Goal: Information Seeking & Learning: Learn about a topic

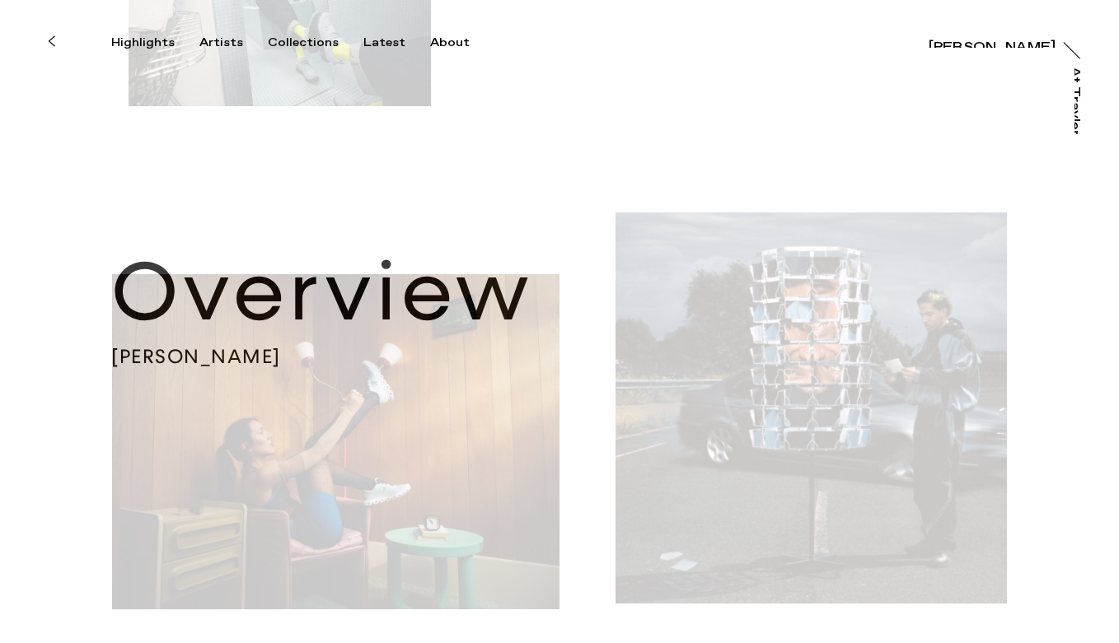
scroll to position [558, 0]
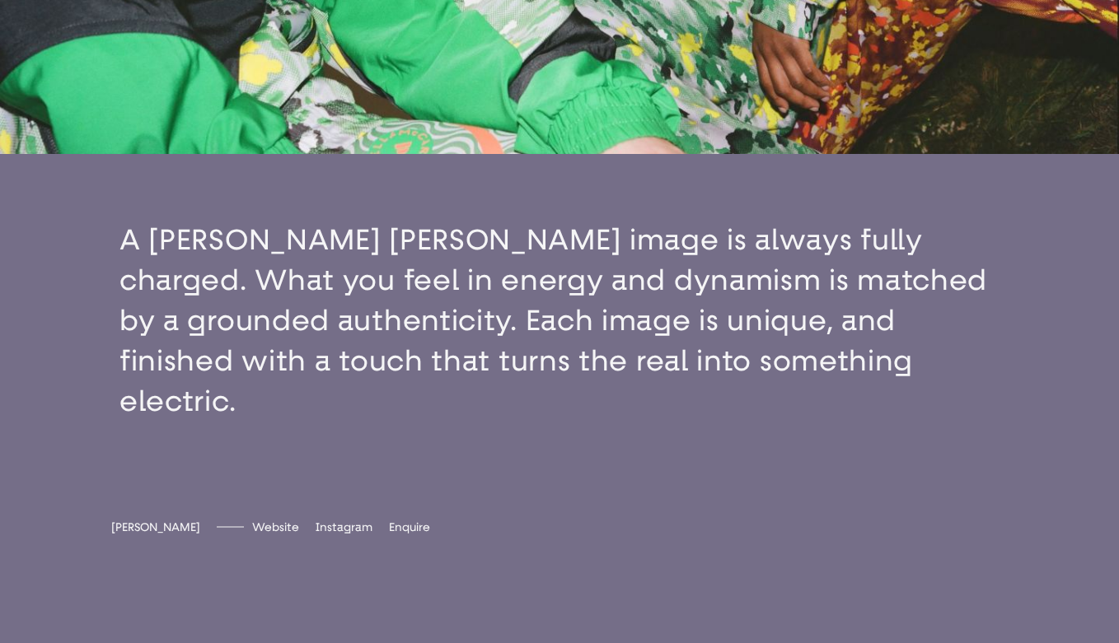
click at [676, 329] on button "button" at bounding box center [559, 321] width 1119 height 334
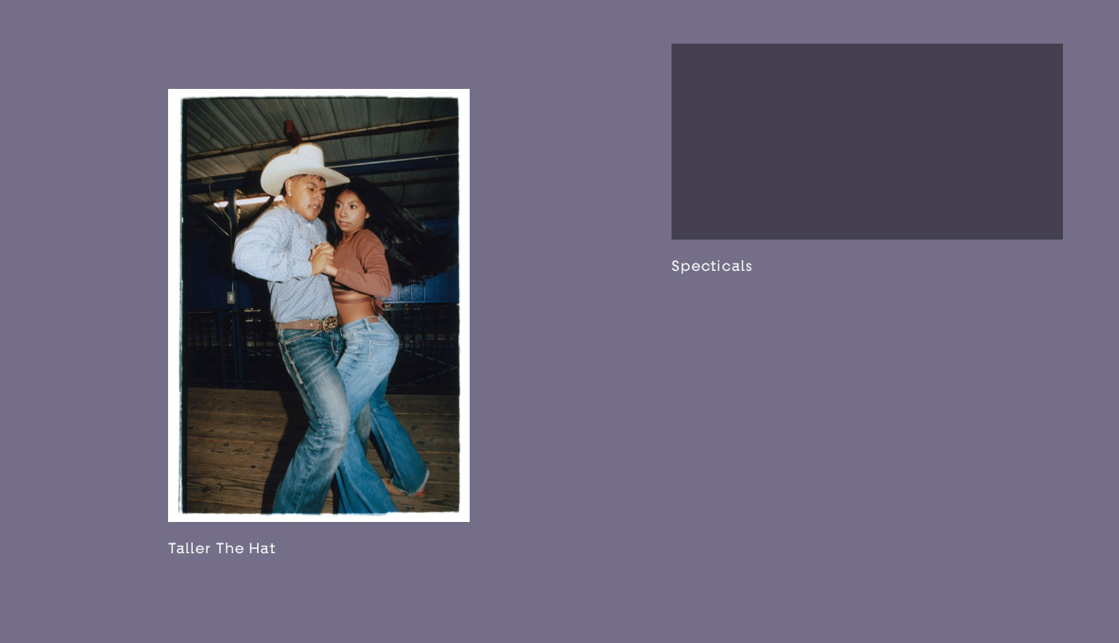
scroll to position [1821, 0]
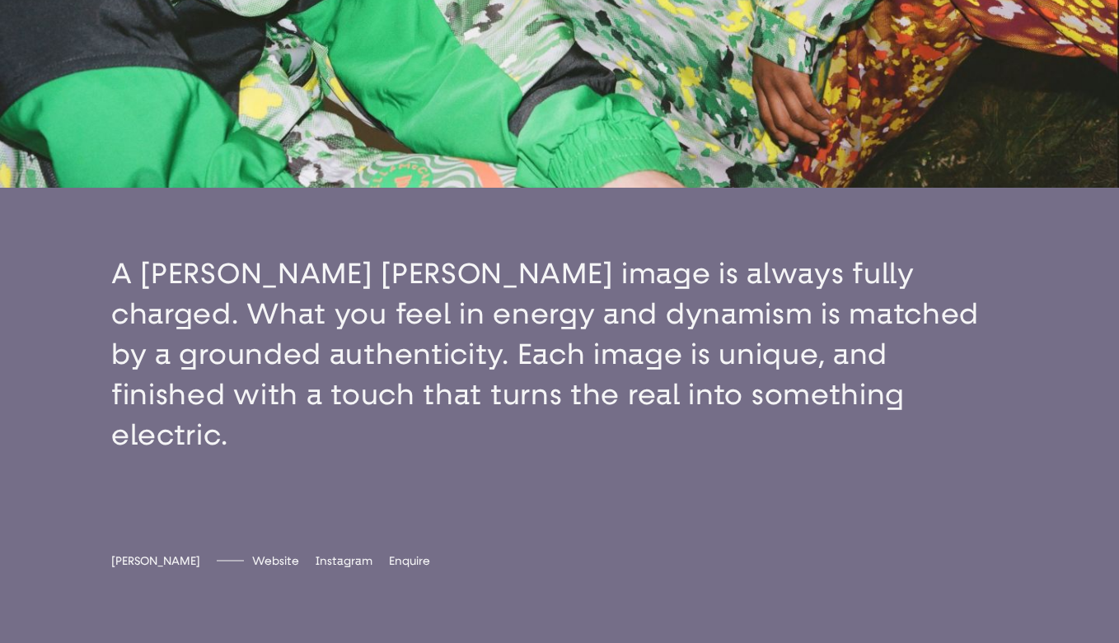
scroll to position [466, 0]
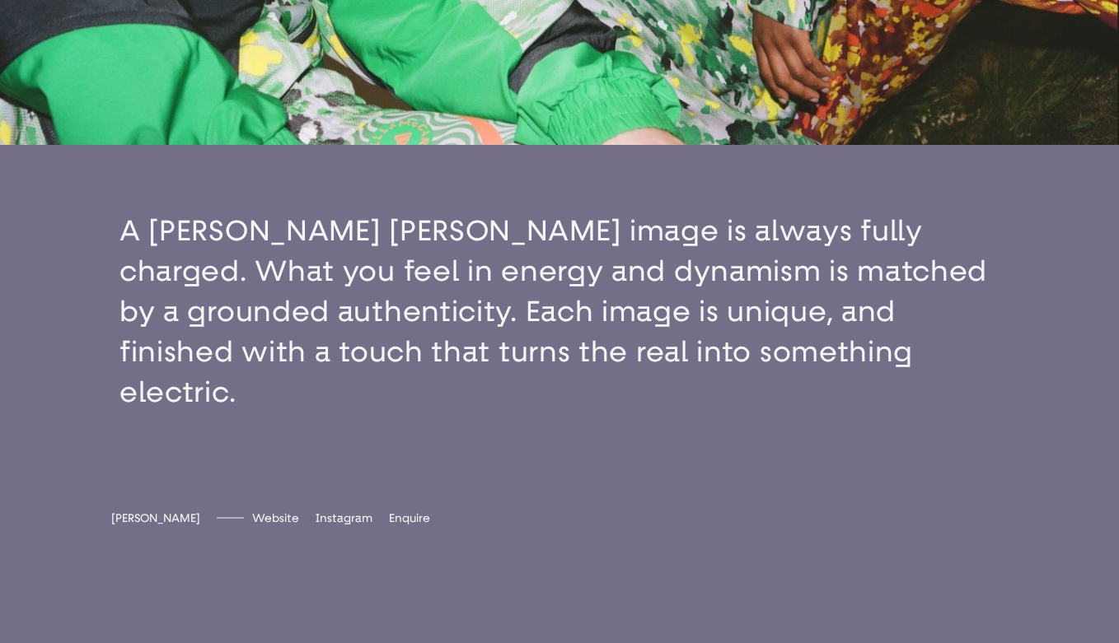
click at [611, 241] on button "button" at bounding box center [559, 312] width 1119 height 334
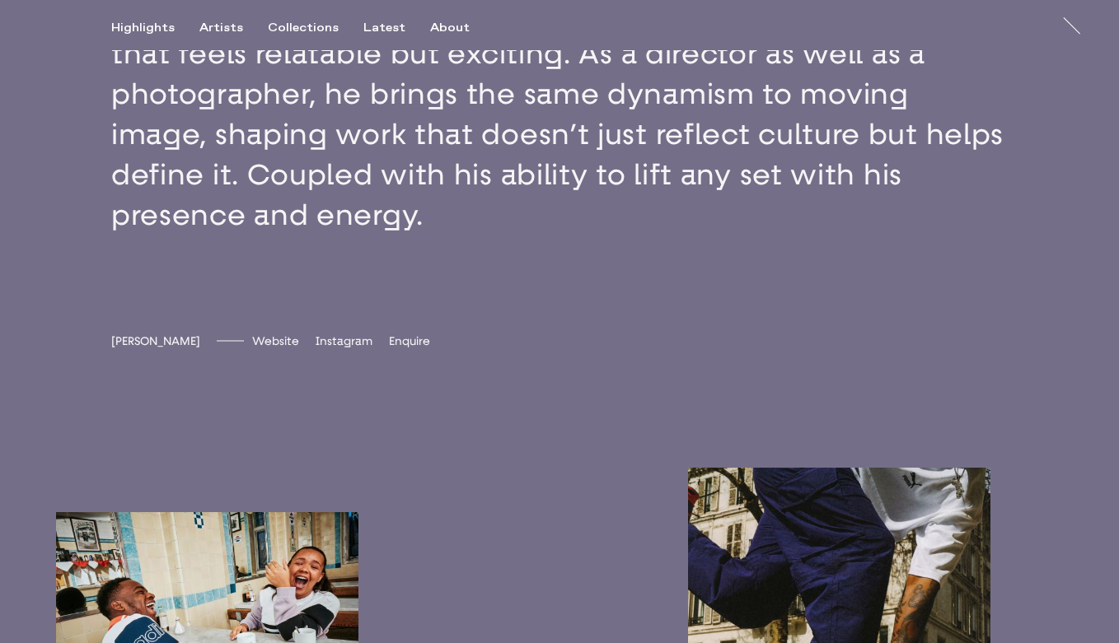
scroll to position [1012, 0]
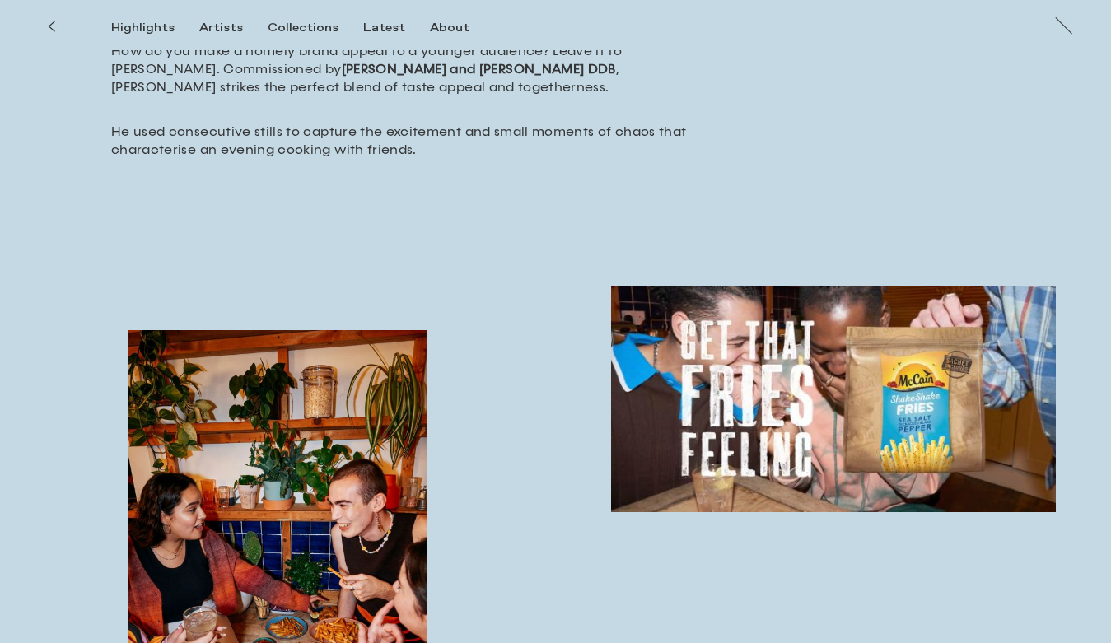
scroll to position [563, 0]
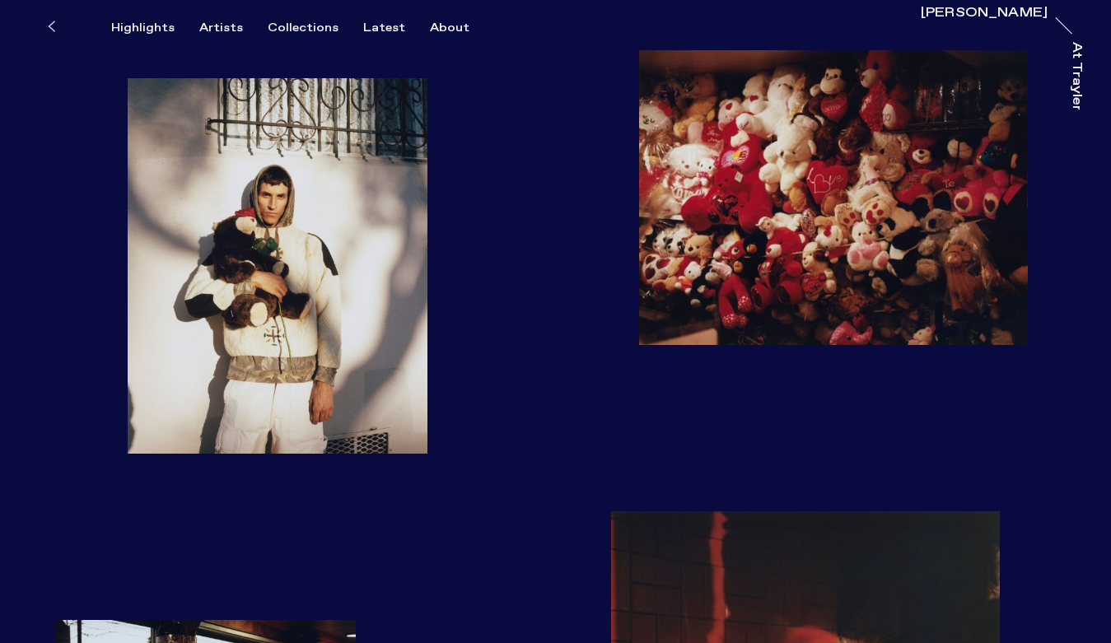
scroll to position [1033, 0]
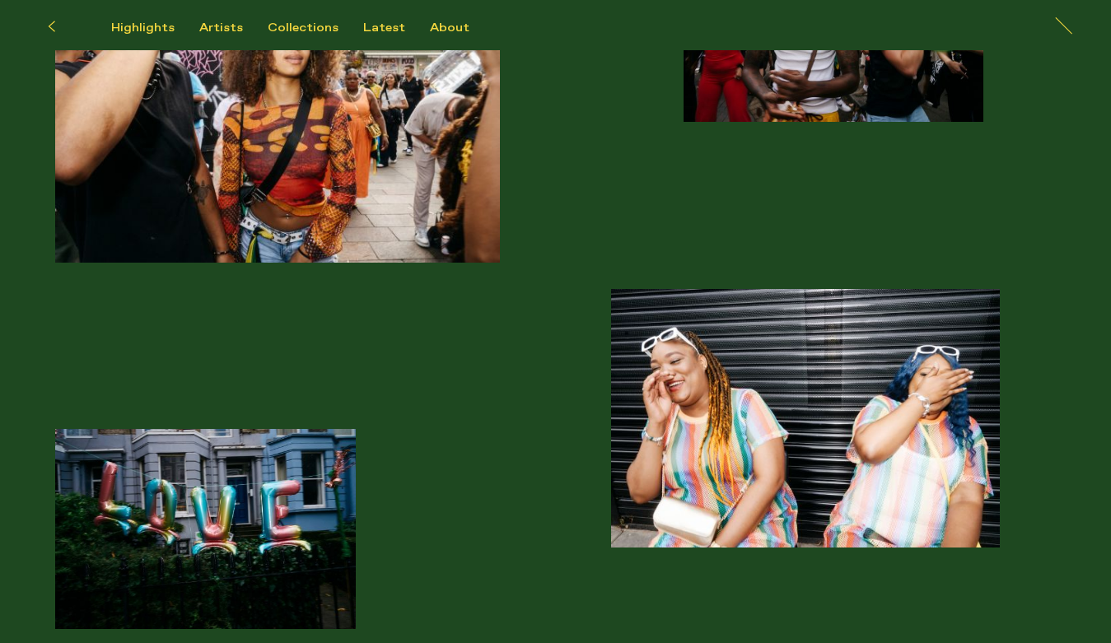
scroll to position [21, 0]
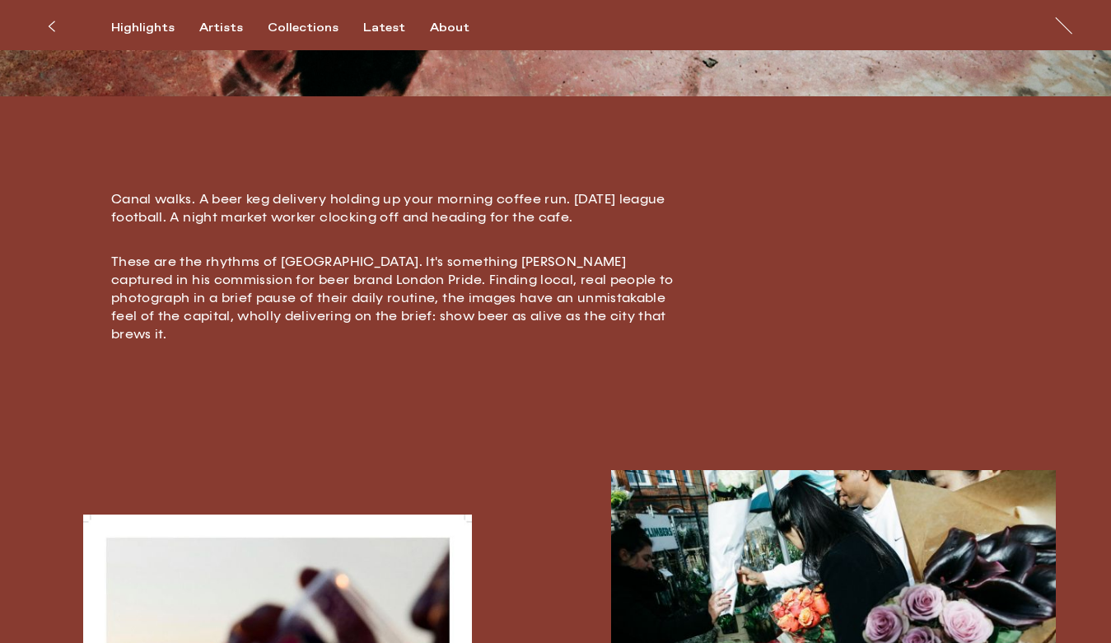
scroll to position [392, 0]
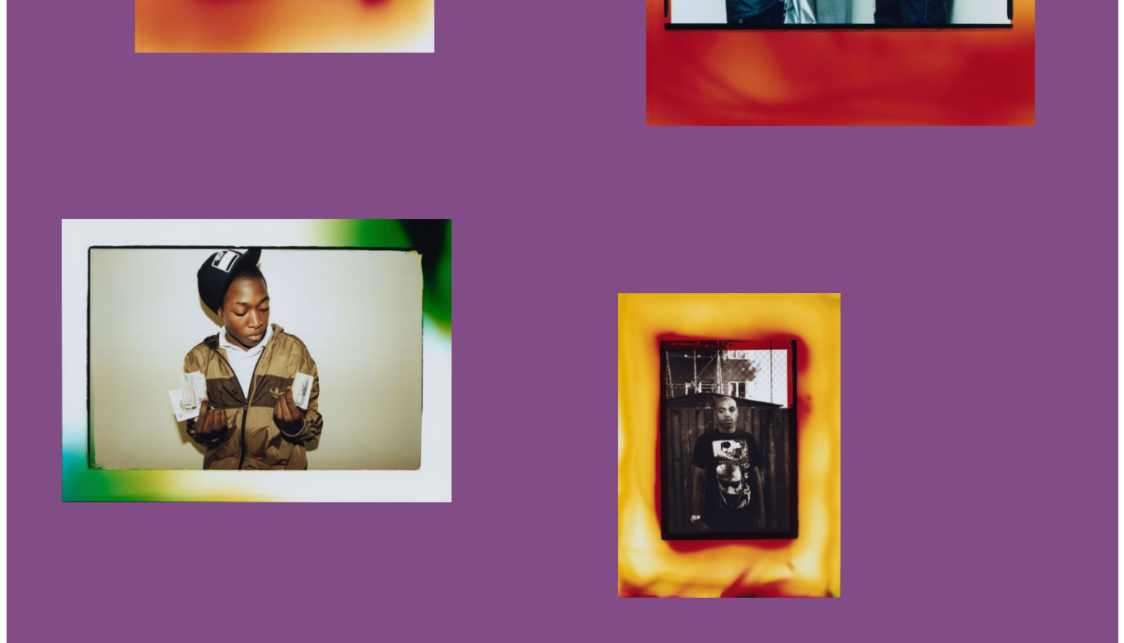
scroll to position [1639, 0]
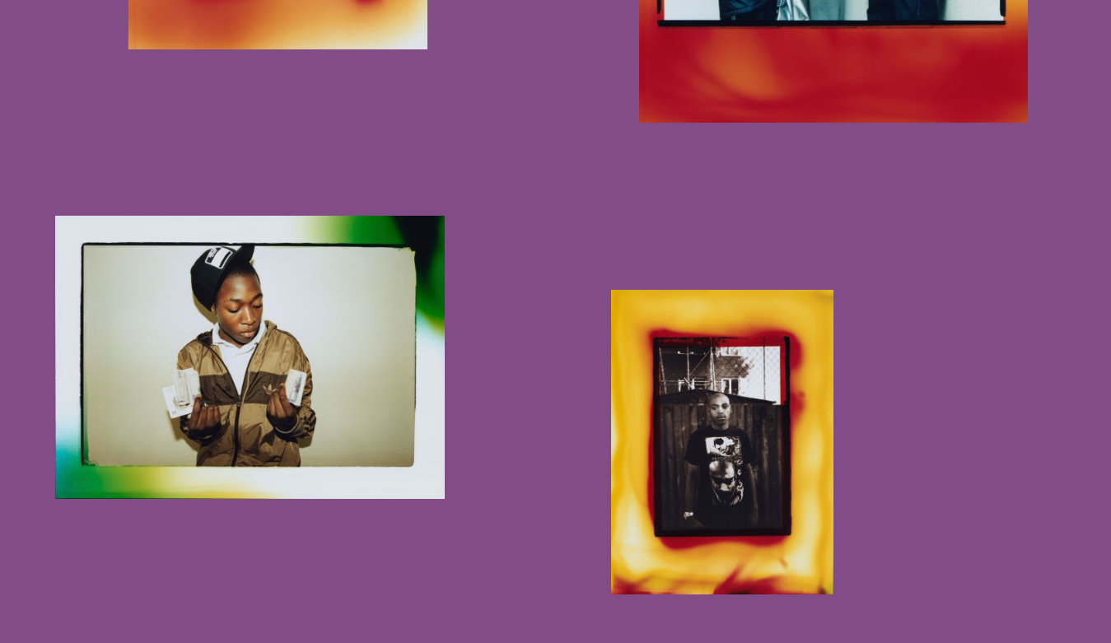
click at [759, 395] on img "button" at bounding box center [722, 443] width 222 height 306
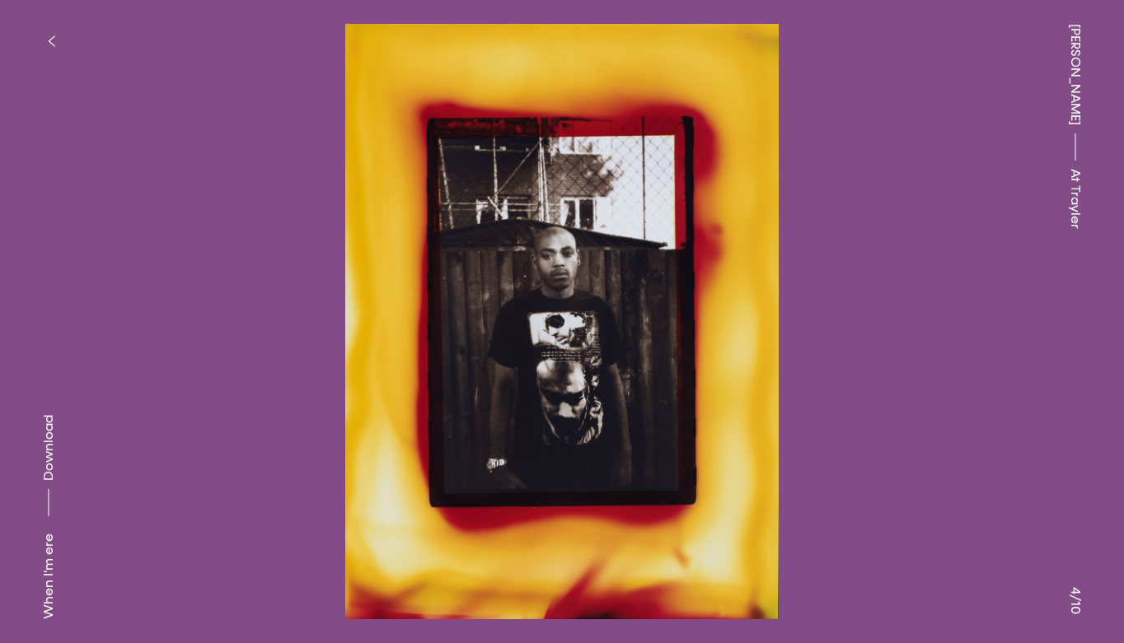
click at [49, 34] on button "button" at bounding box center [51, 41] width 36 height 36
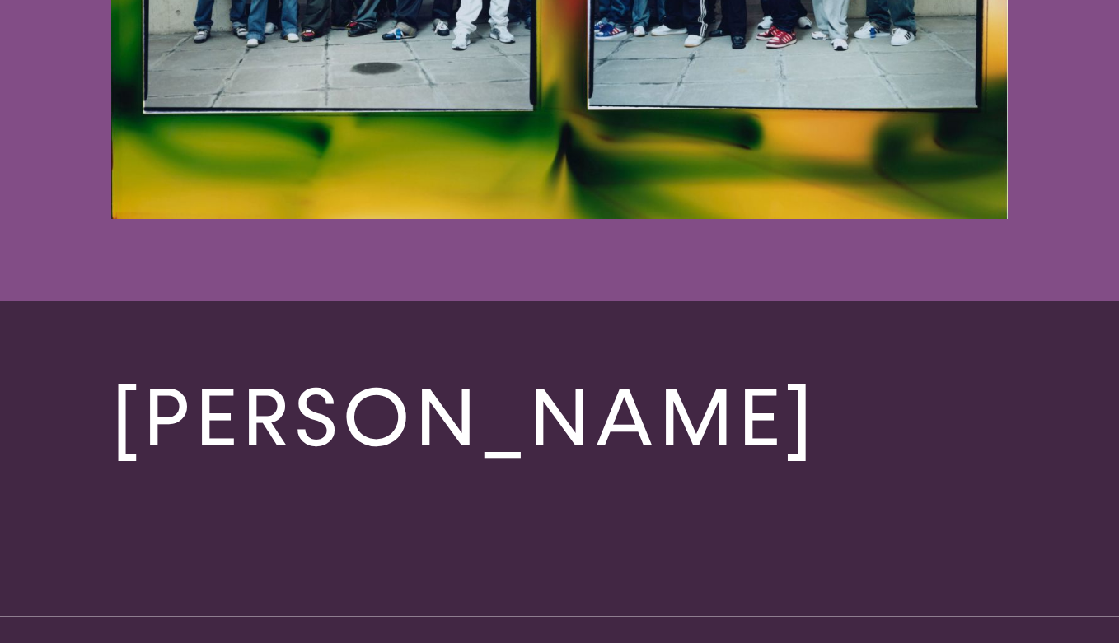
scroll to position [4226, 0]
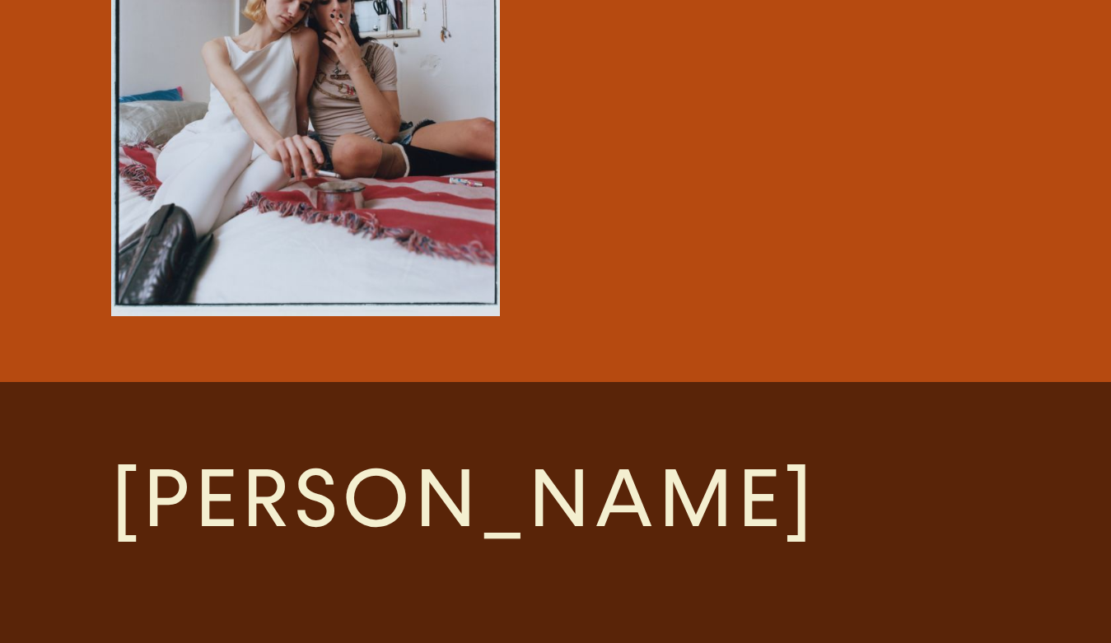
scroll to position [2557, 0]
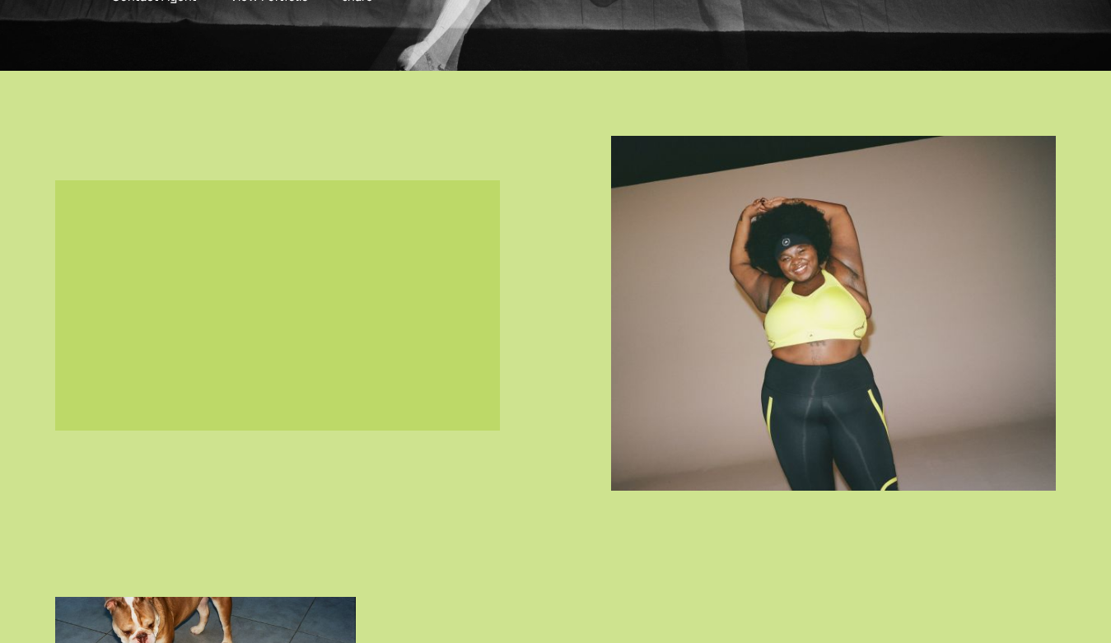
scroll to position [516, 0]
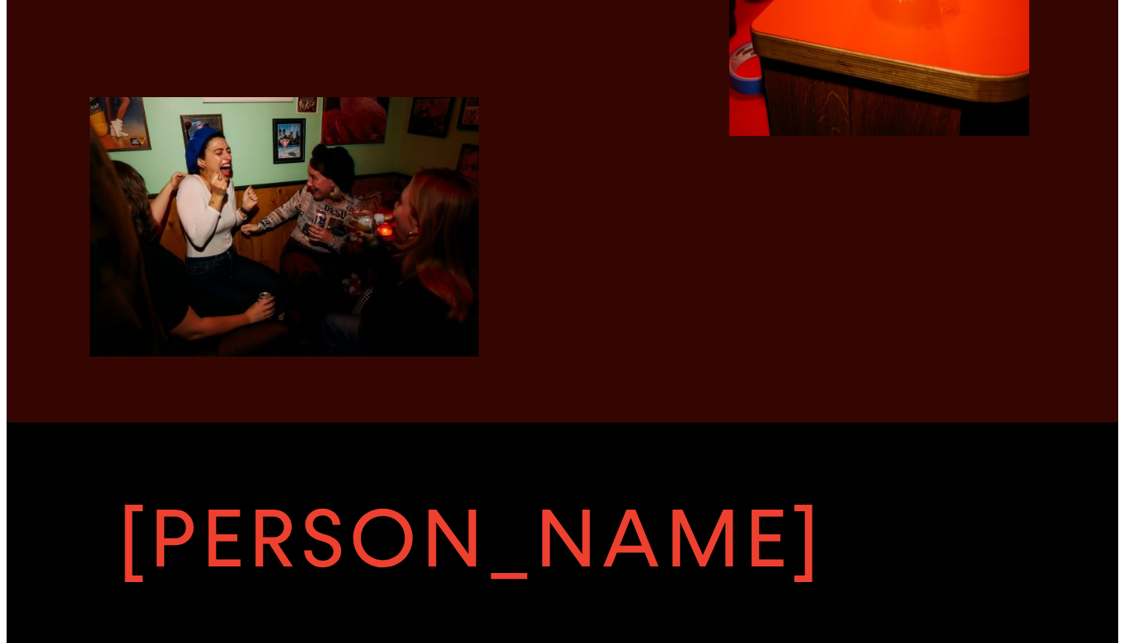
scroll to position [3315, 0]
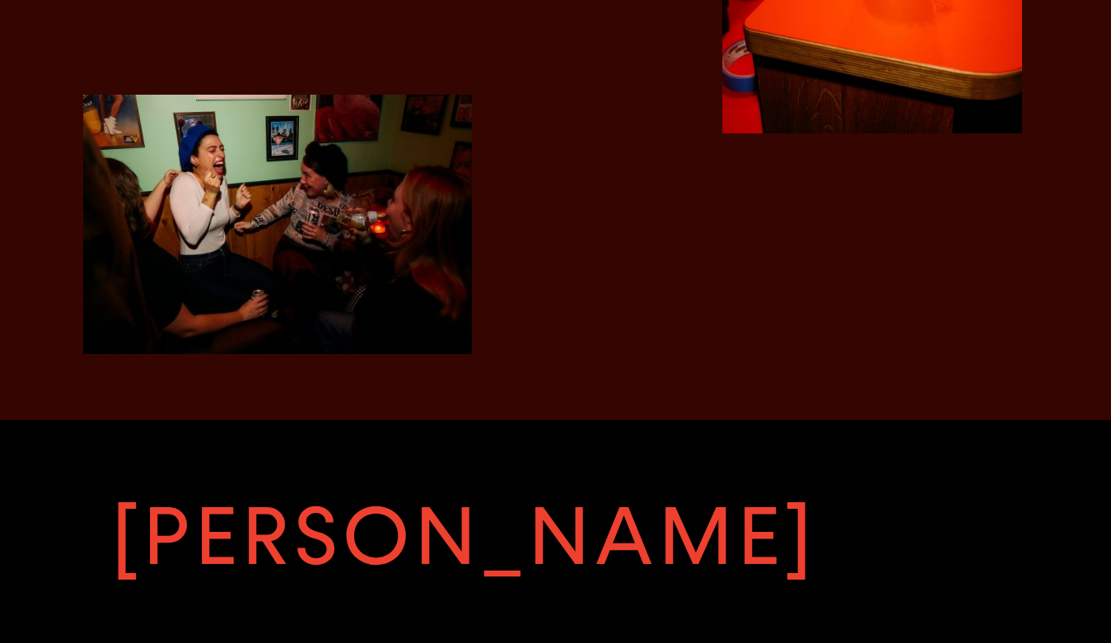
click at [261, 213] on img "button" at bounding box center [277, 224] width 389 height 259
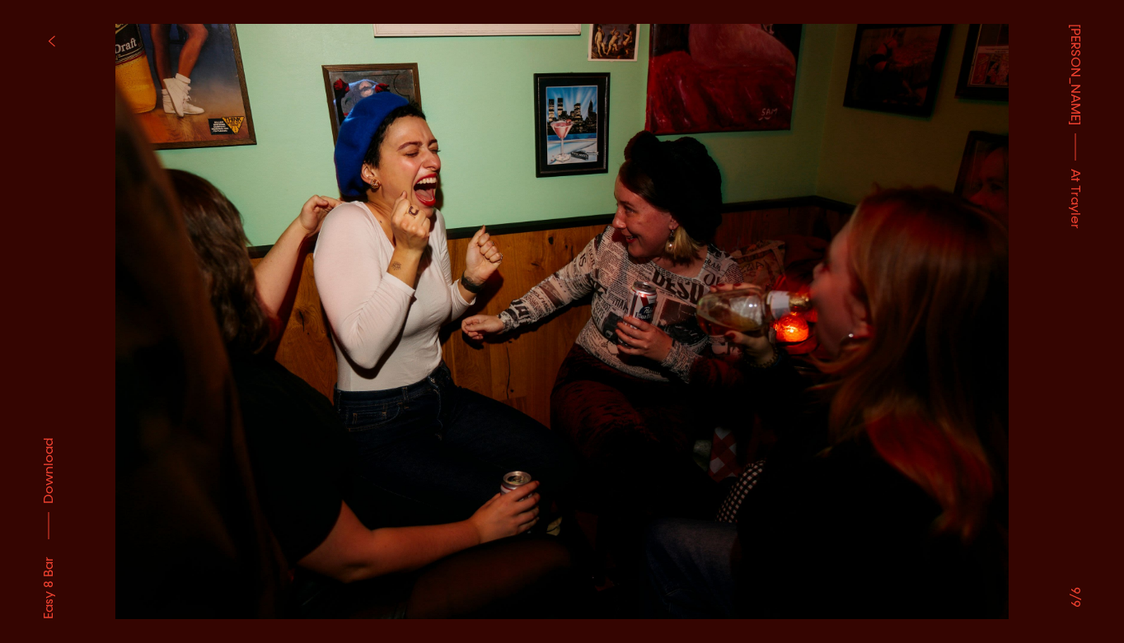
click at [48, 33] on button "button" at bounding box center [51, 41] width 36 height 36
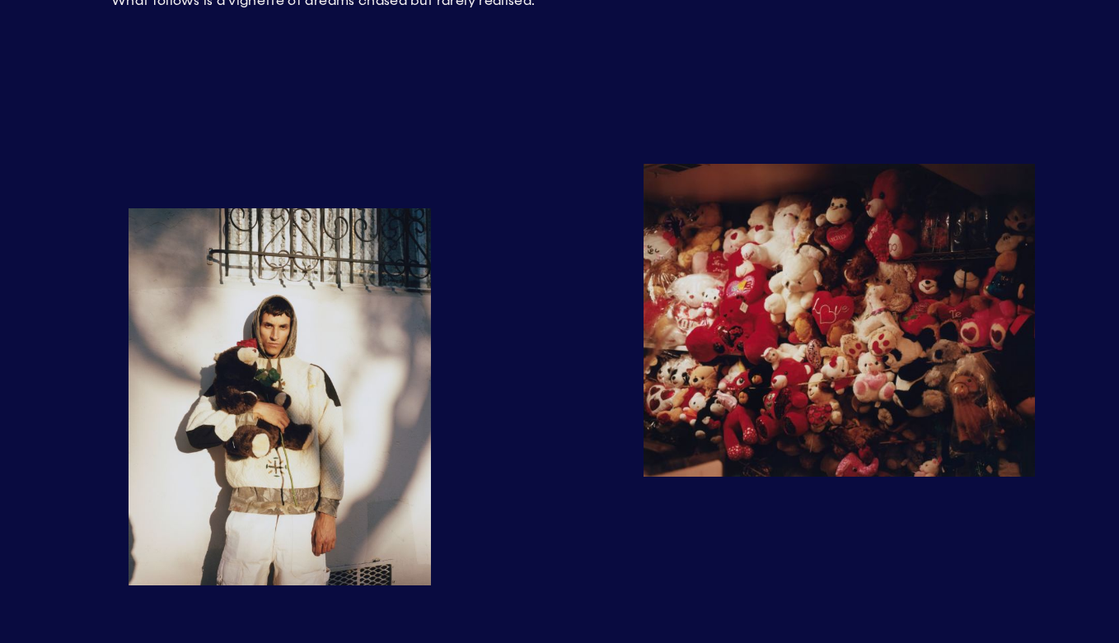
scroll to position [984, 0]
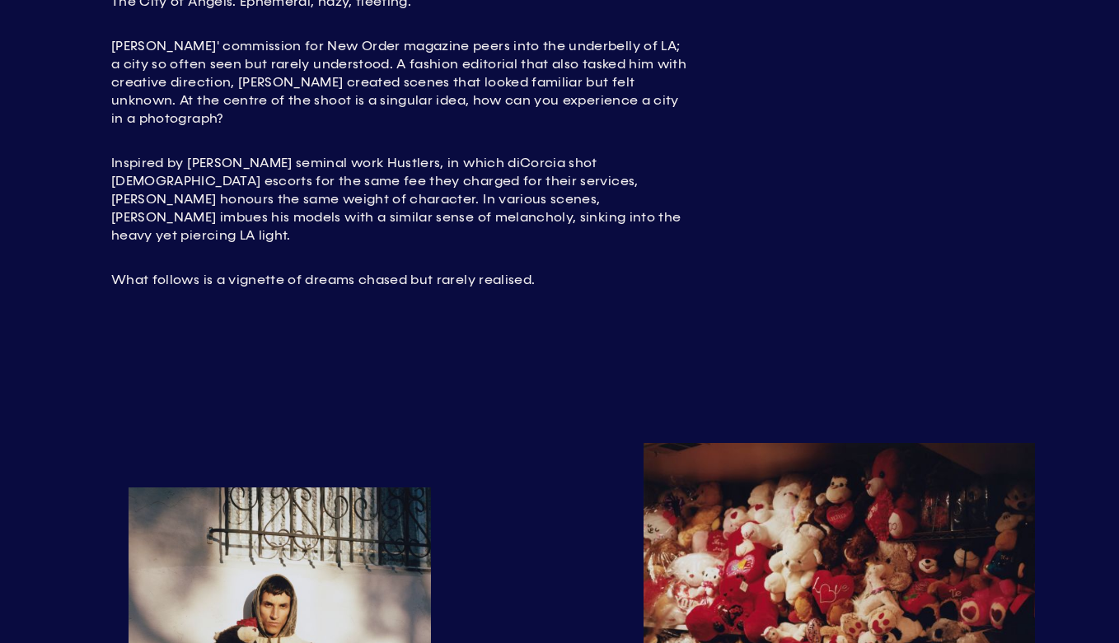
scroll to position [693, 0]
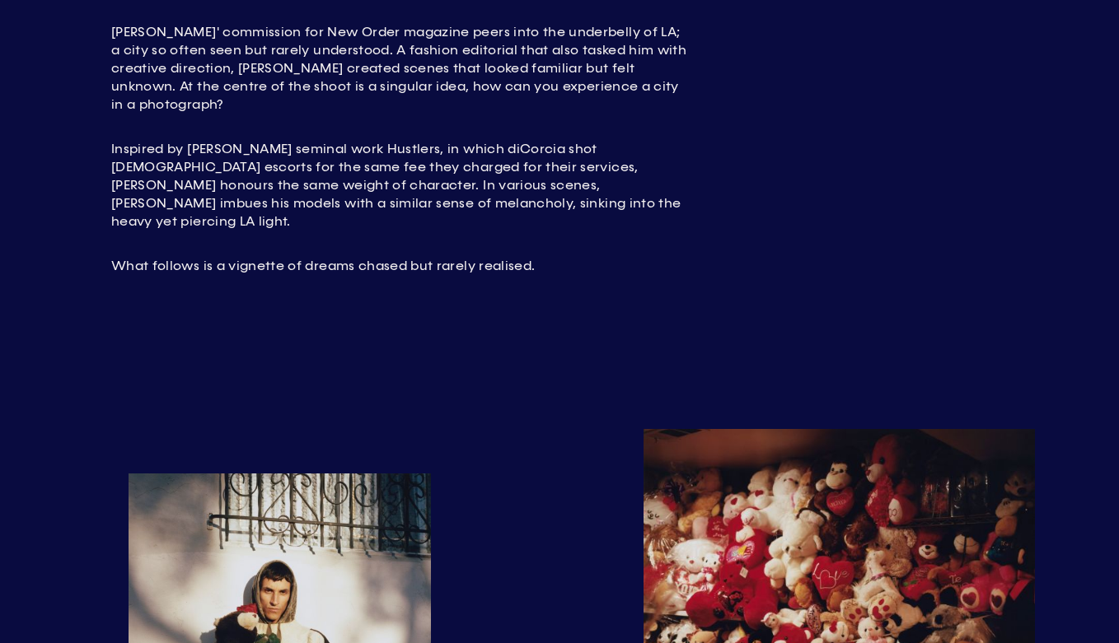
scroll to position [769, 0]
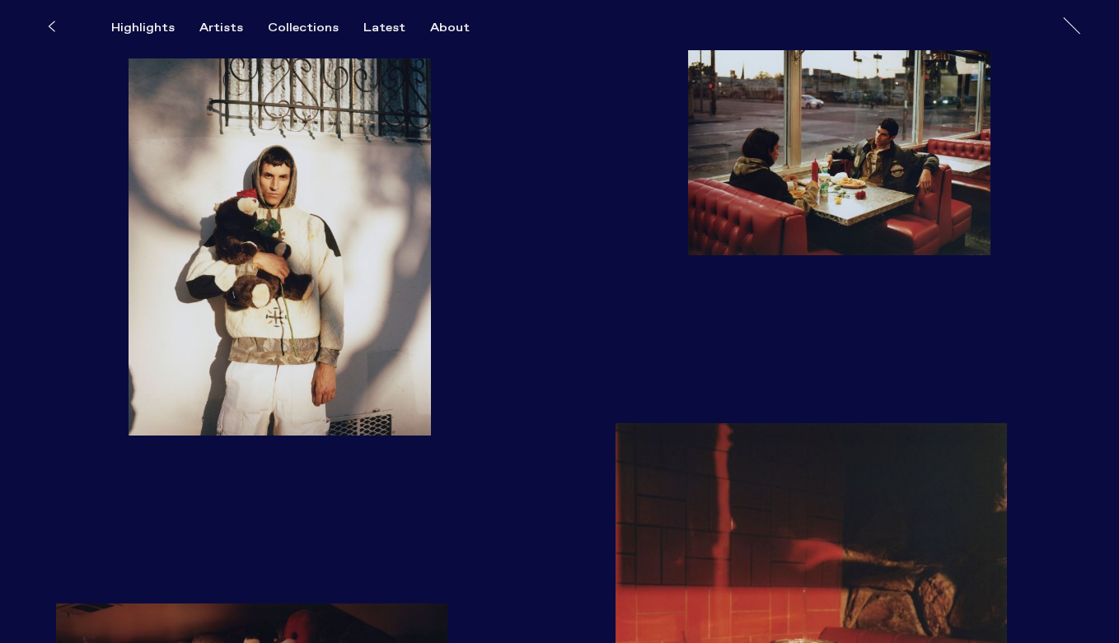
scroll to position [1100, 0]
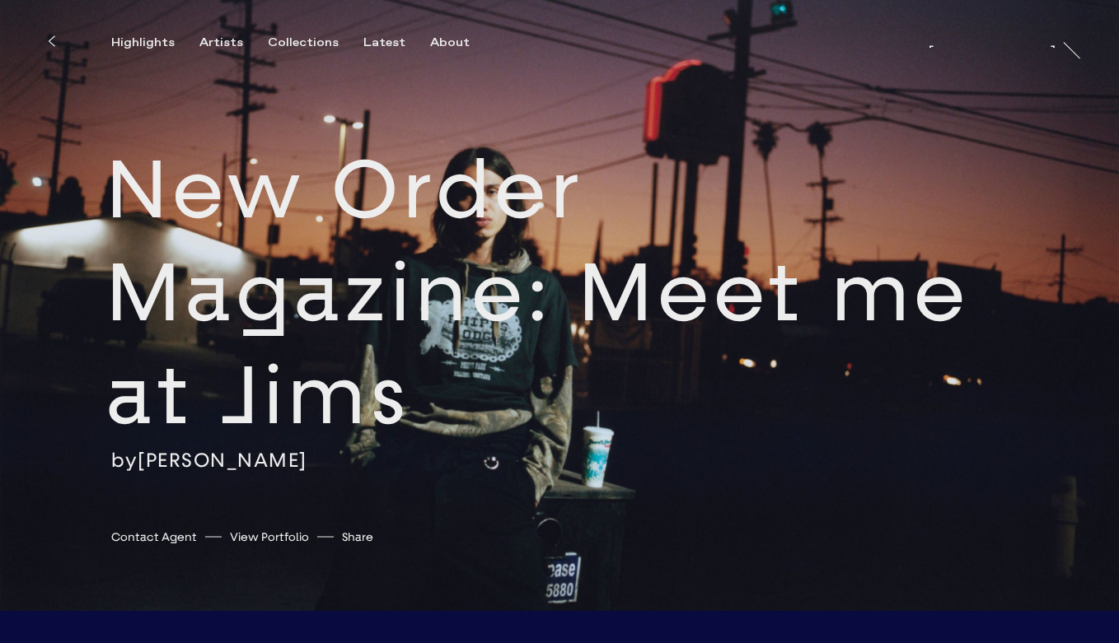
scroll to position [360, 0]
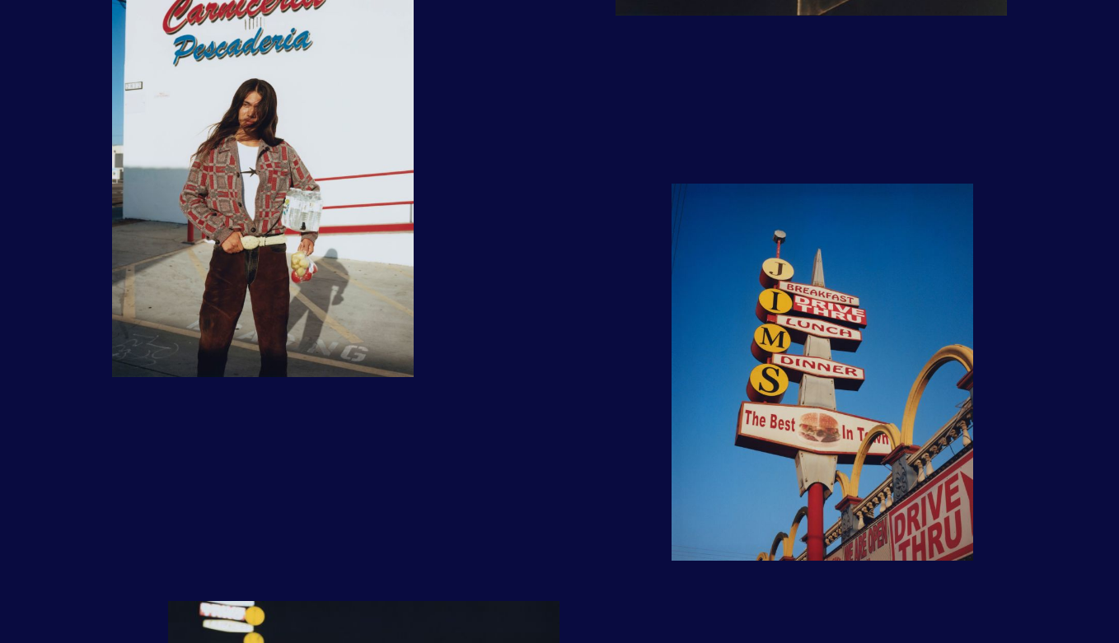
scroll to position [2142, 0]
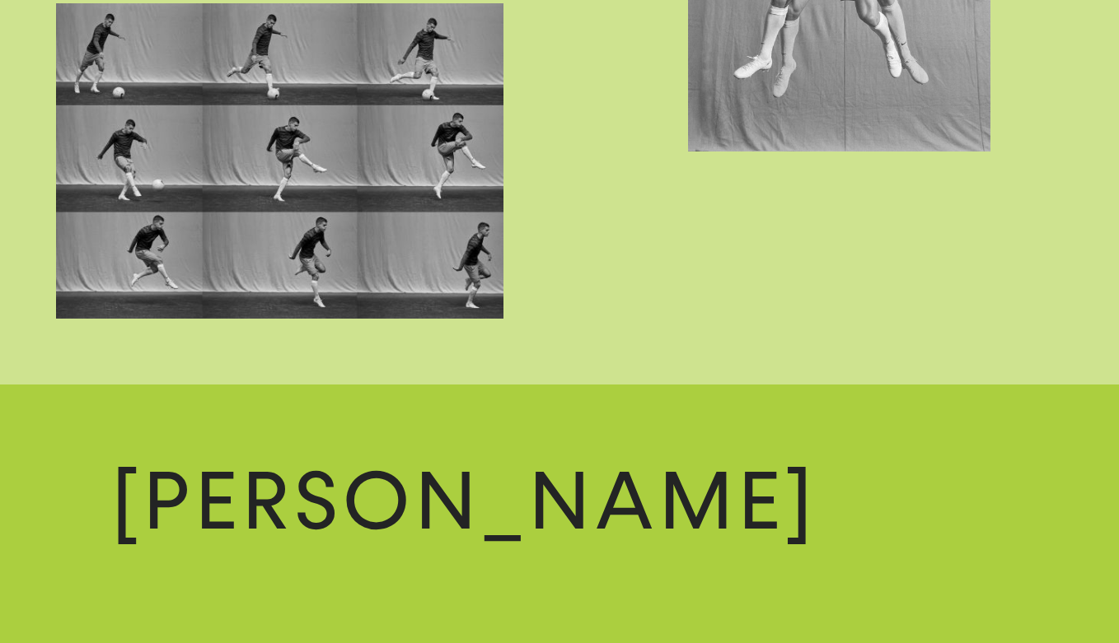
scroll to position [6628, 0]
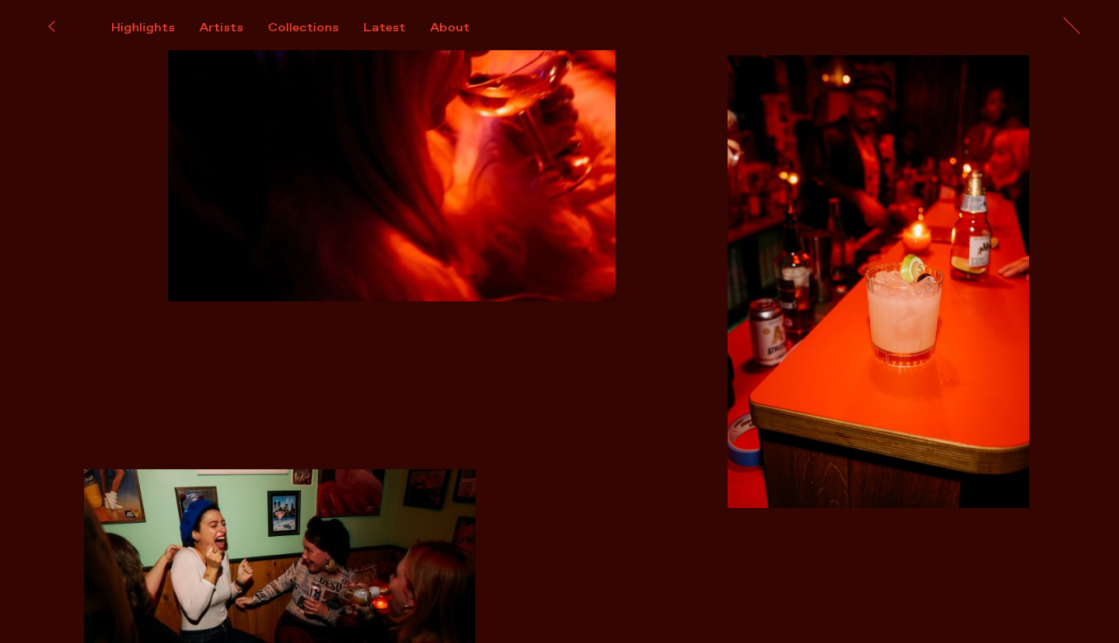
scroll to position [2814, 0]
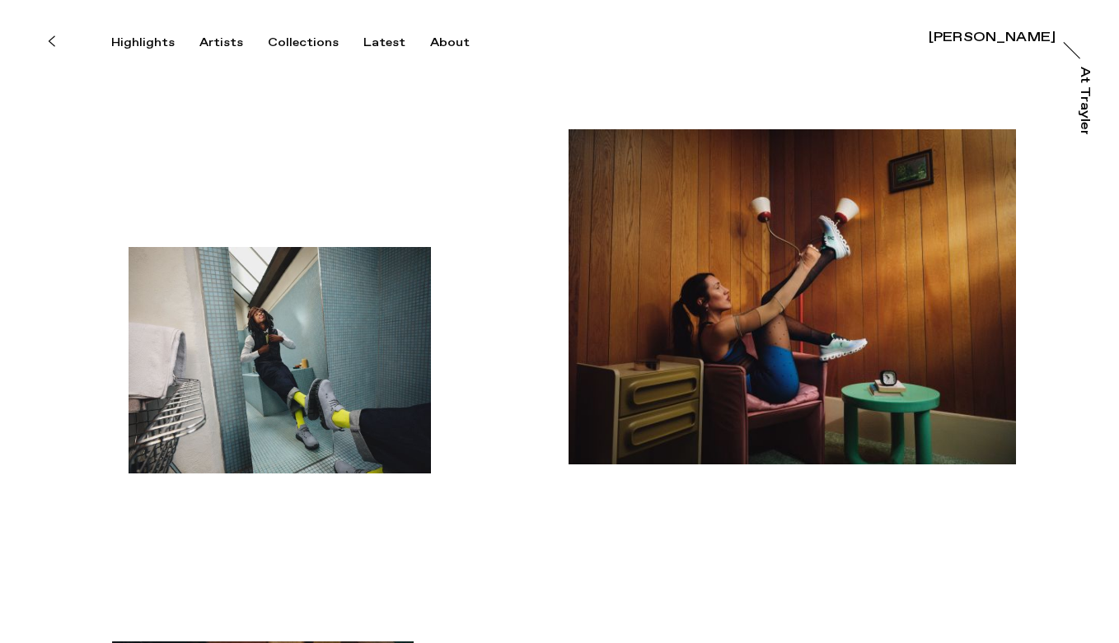
click at [932, 33] on div "[PERSON_NAME]" at bounding box center [991, 37] width 127 height 13
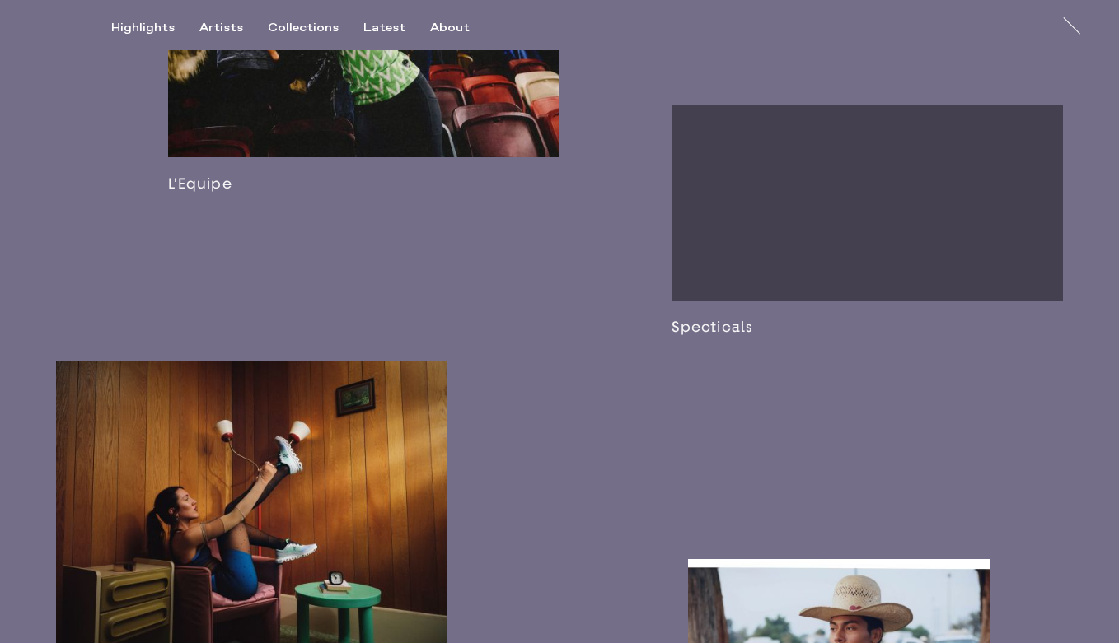
scroll to position [1958, 0]
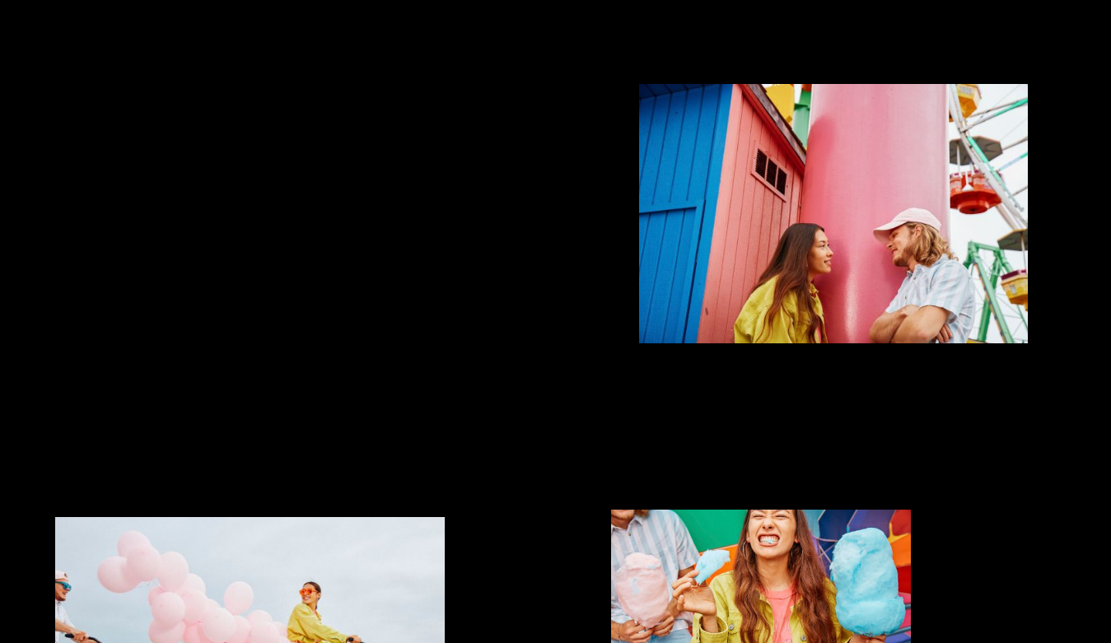
scroll to position [807, 0]
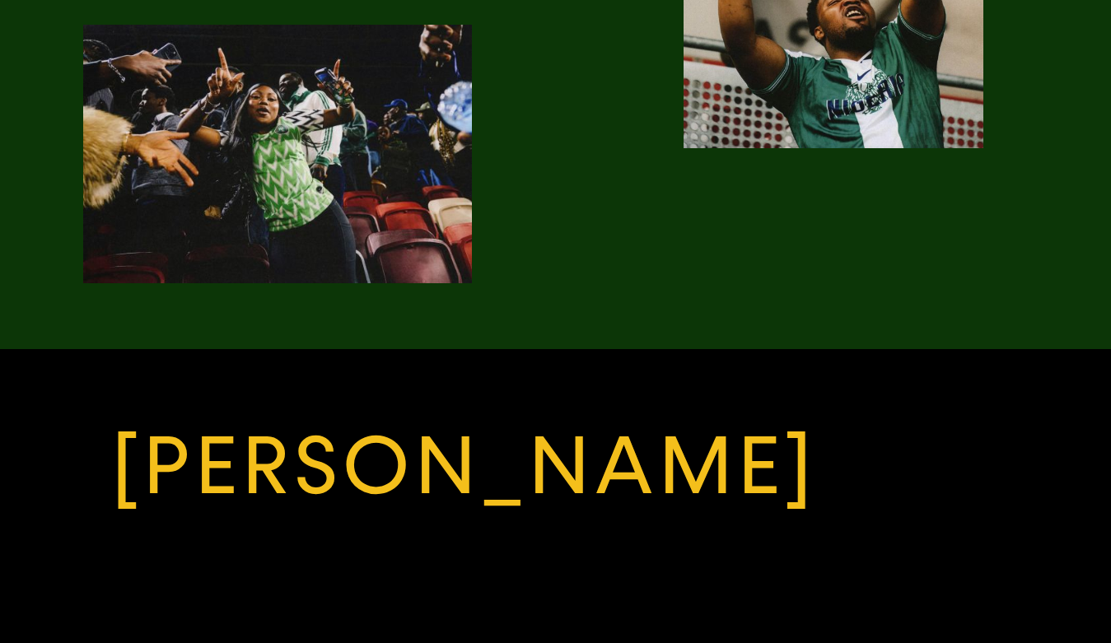
scroll to position [3198, 0]
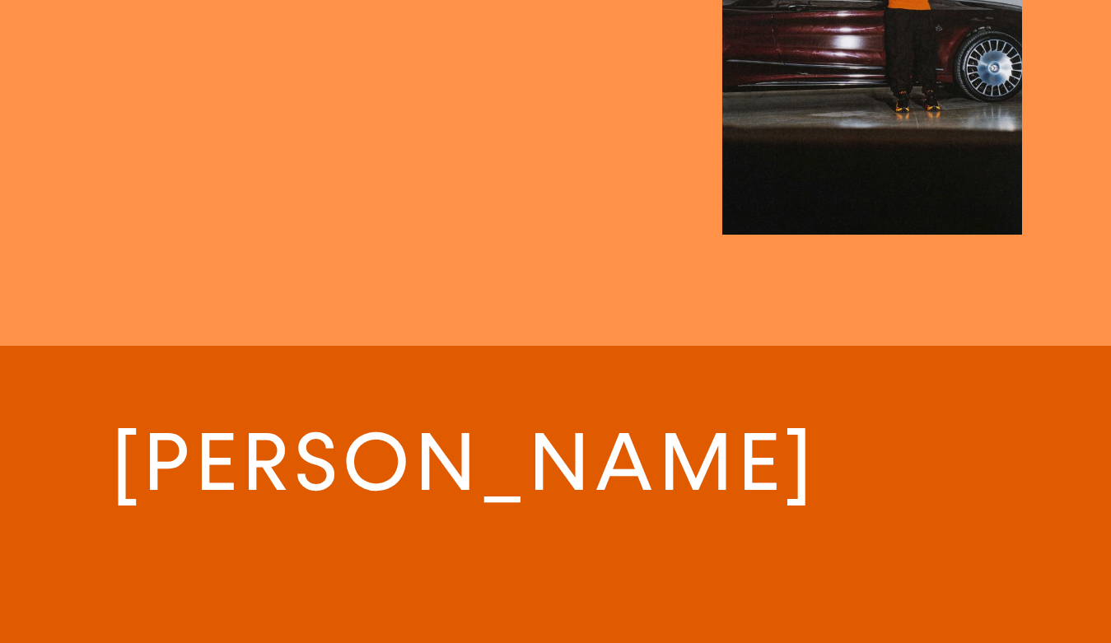
scroll to position [3189, 0]
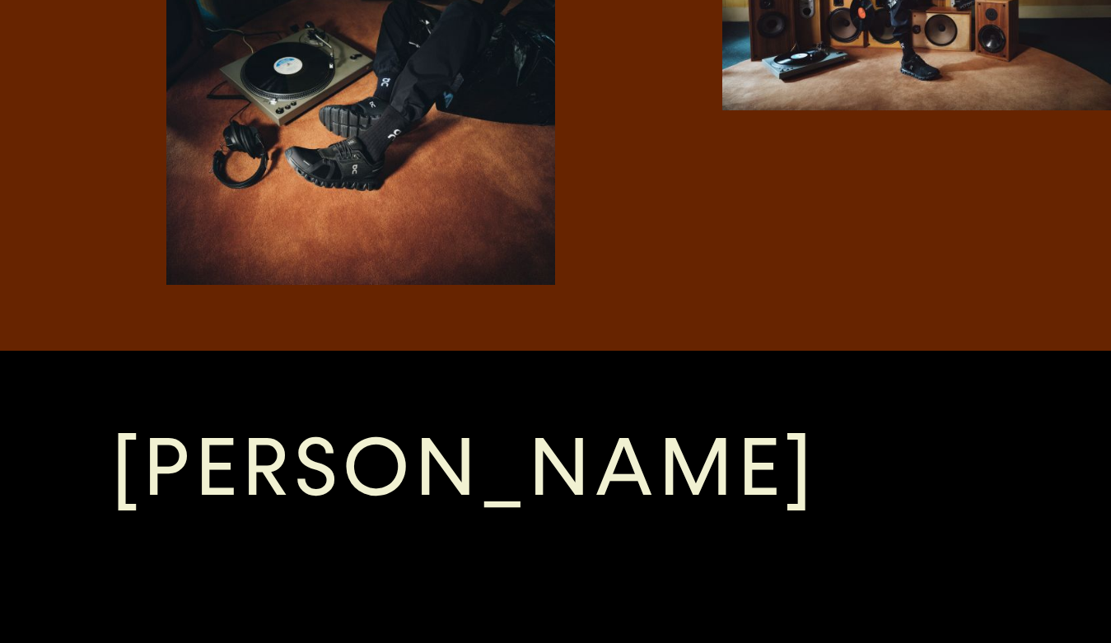
scroll to position [2586, 0]
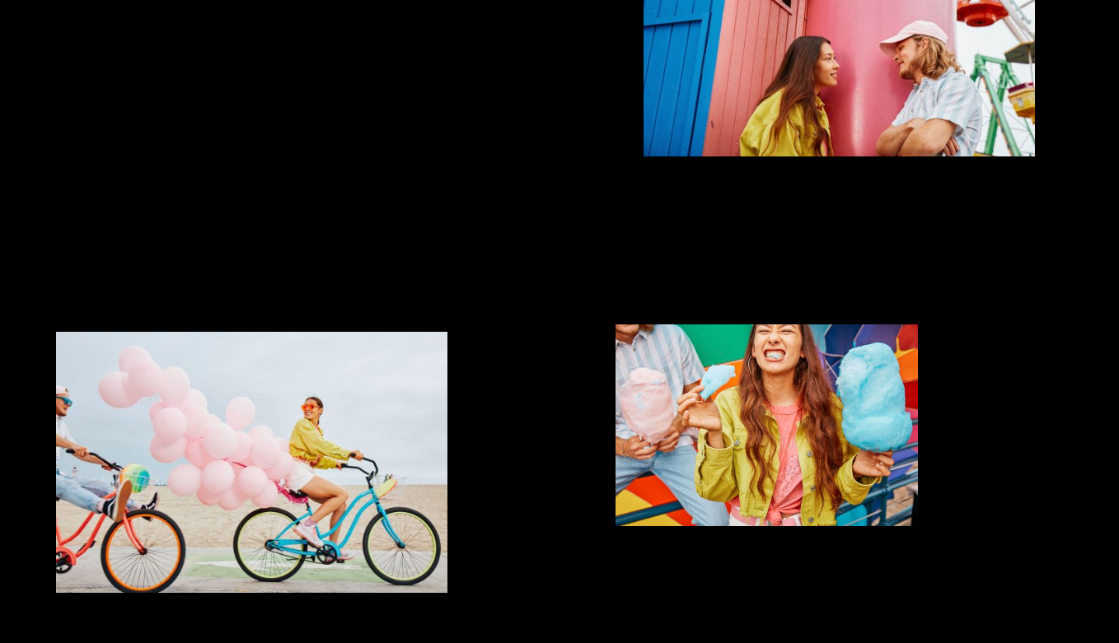
scroll to position [965, 0]
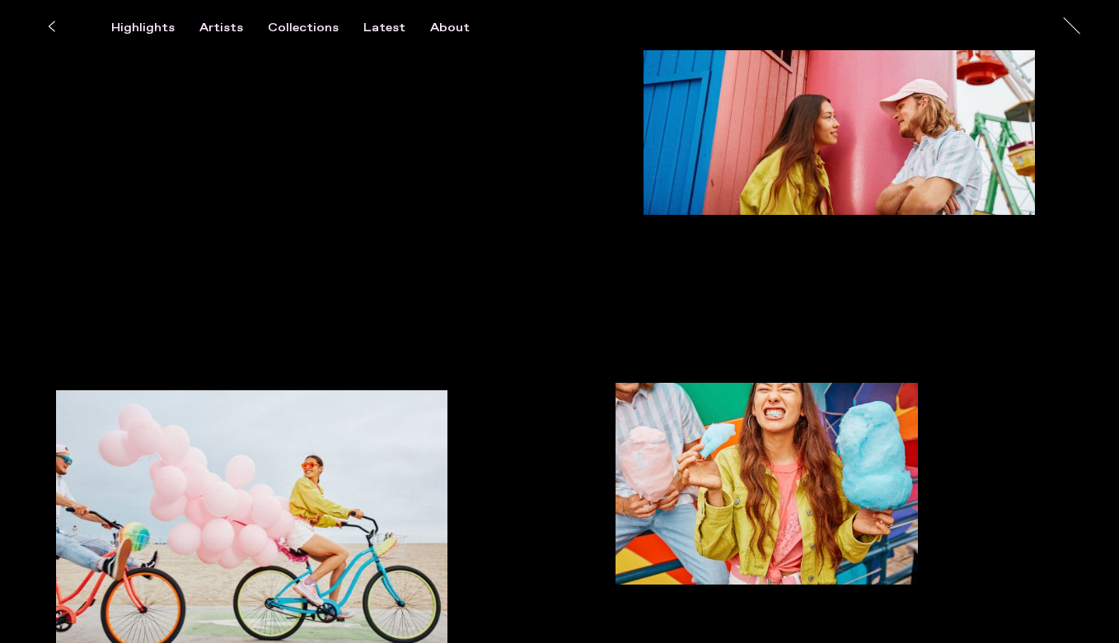
scroll to position [793, 0]
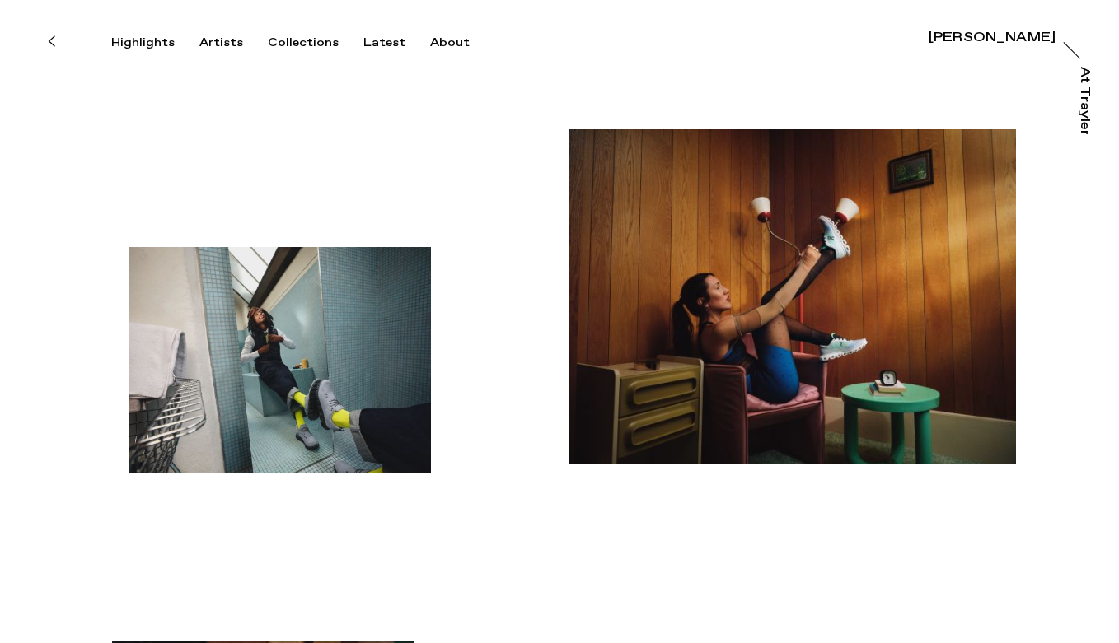
click at [979, 41] on div "[PERSON_NAME]" at bounding box center [991, 37] width 127 height 13
